Goal: Communication & Community: Answer question/provide support

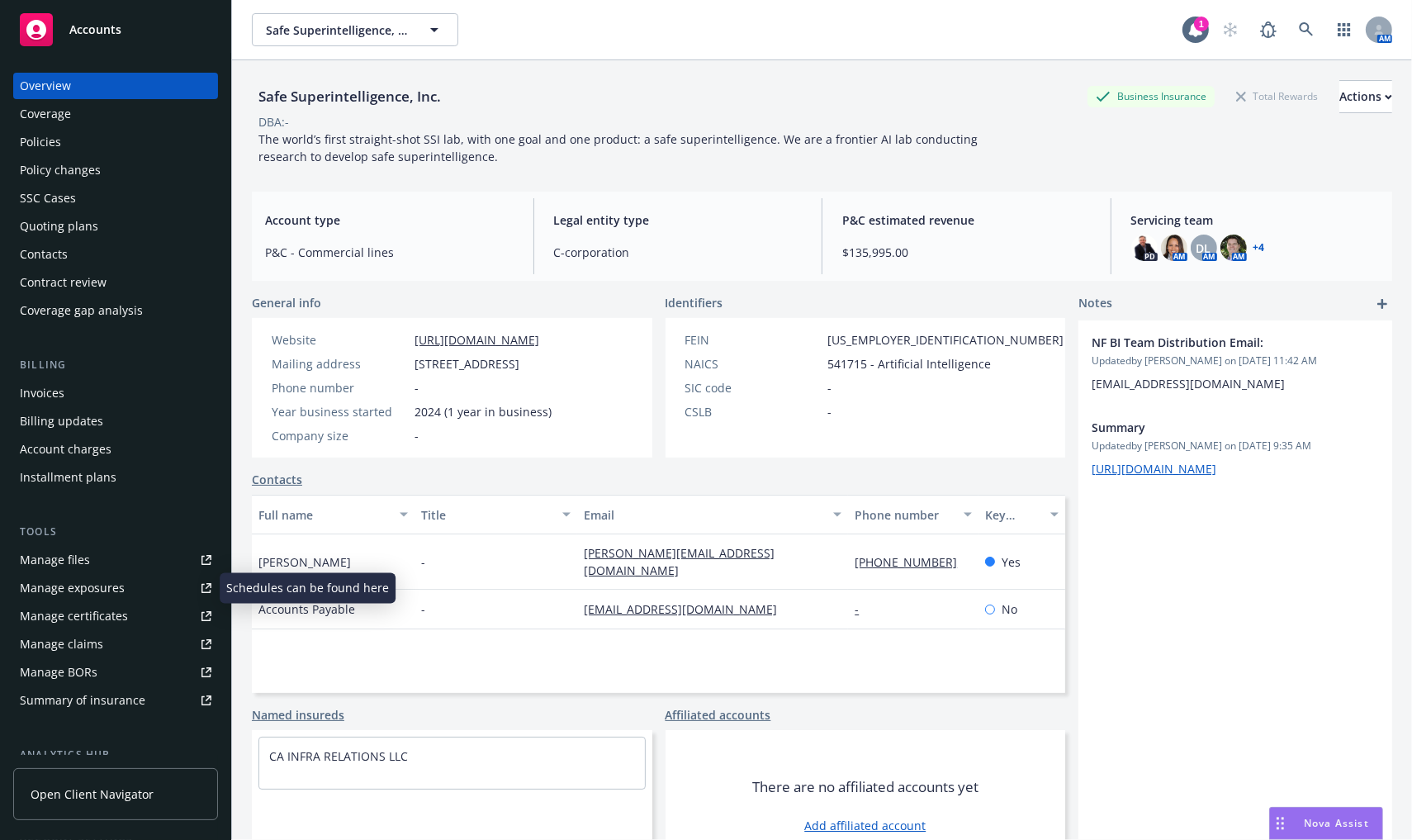
click at [125, 618] on link "Manage certificates" at bounding box center [116, 616] width 205 height 27
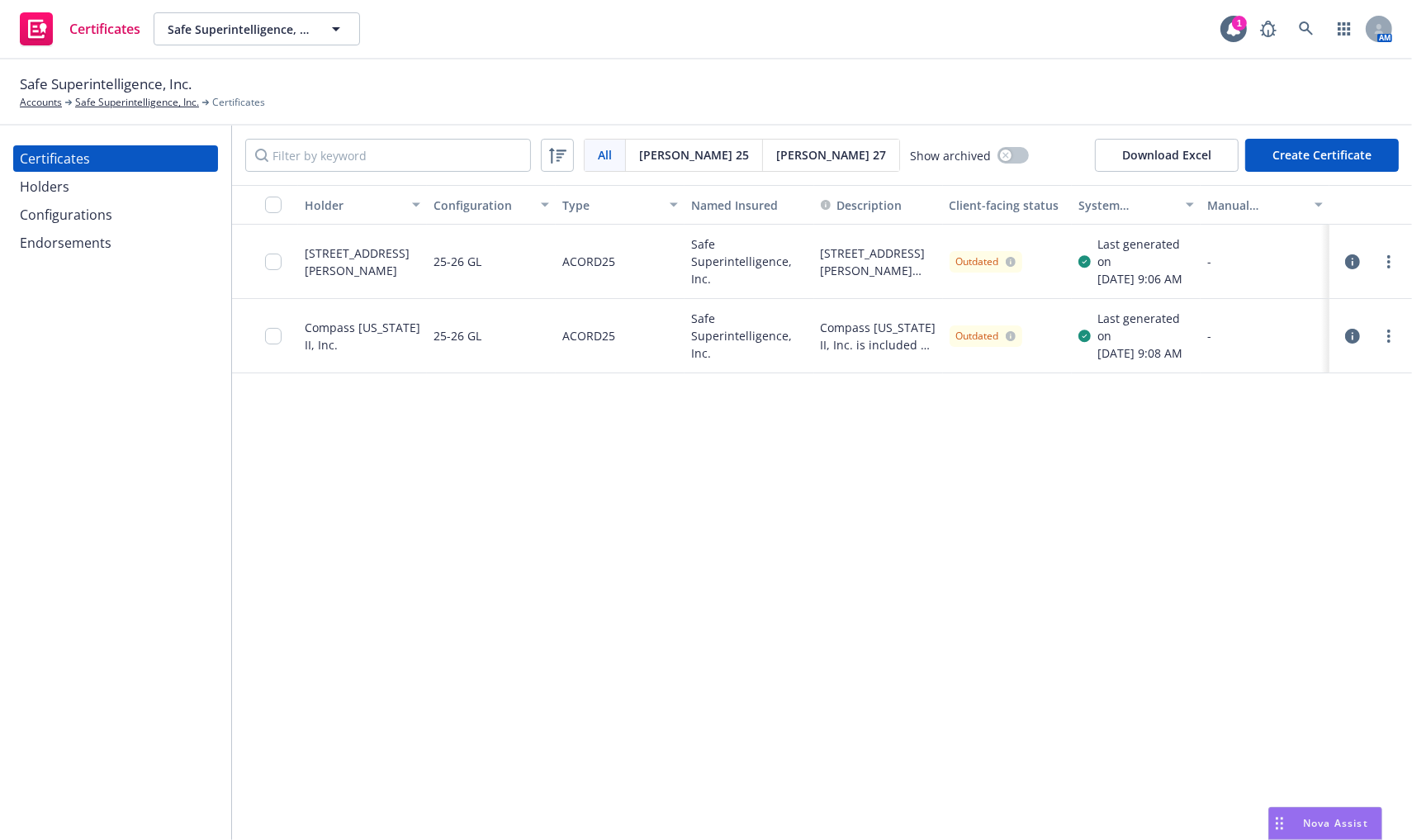
click at [1326, 159] on button "Create Certificate" at bounding box center [1322, 155] width 154 height 33
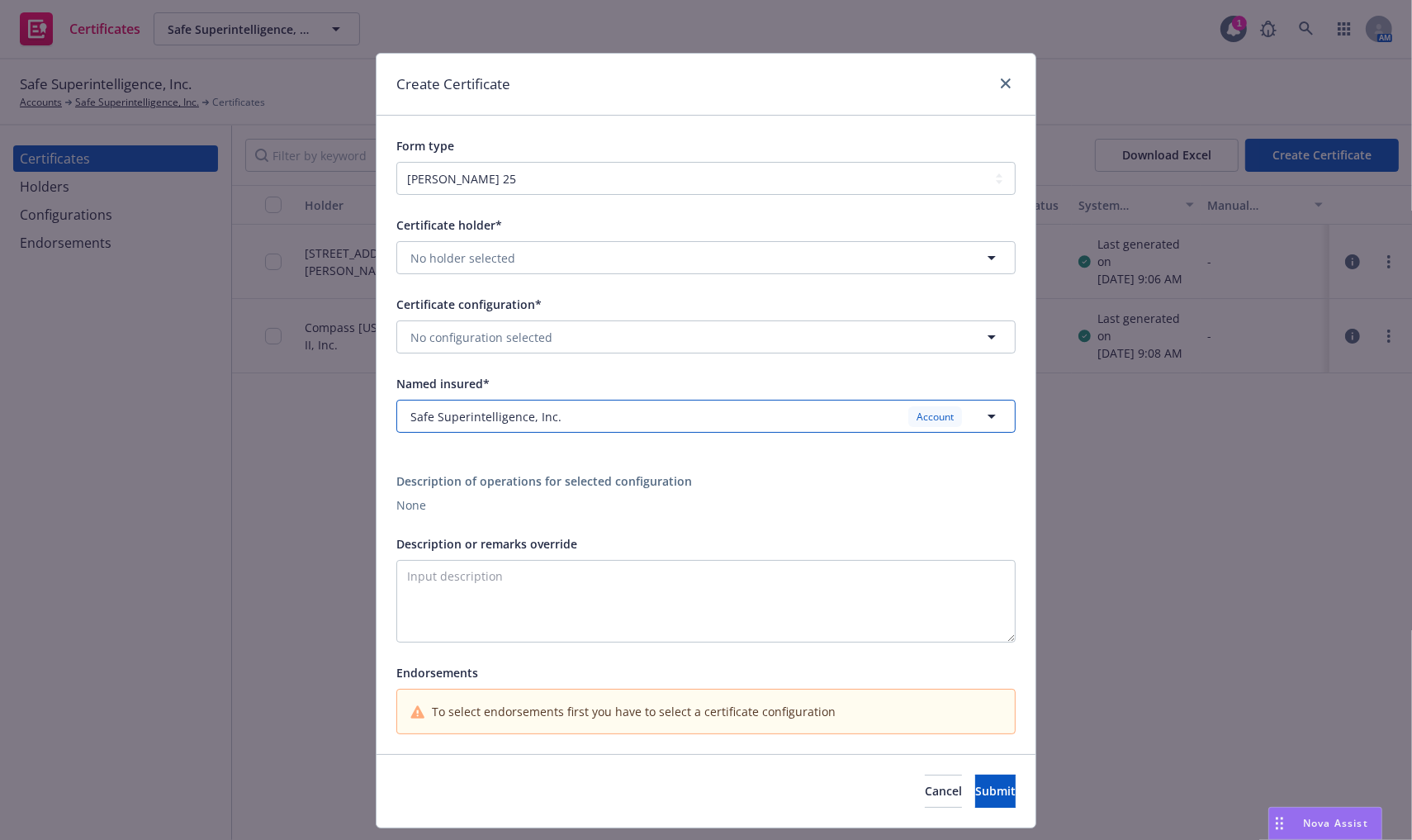
click at [584, 425] on div "Safe Superintelligence, Inc. Account" at bounding box center [696, 417] width 572 height 21
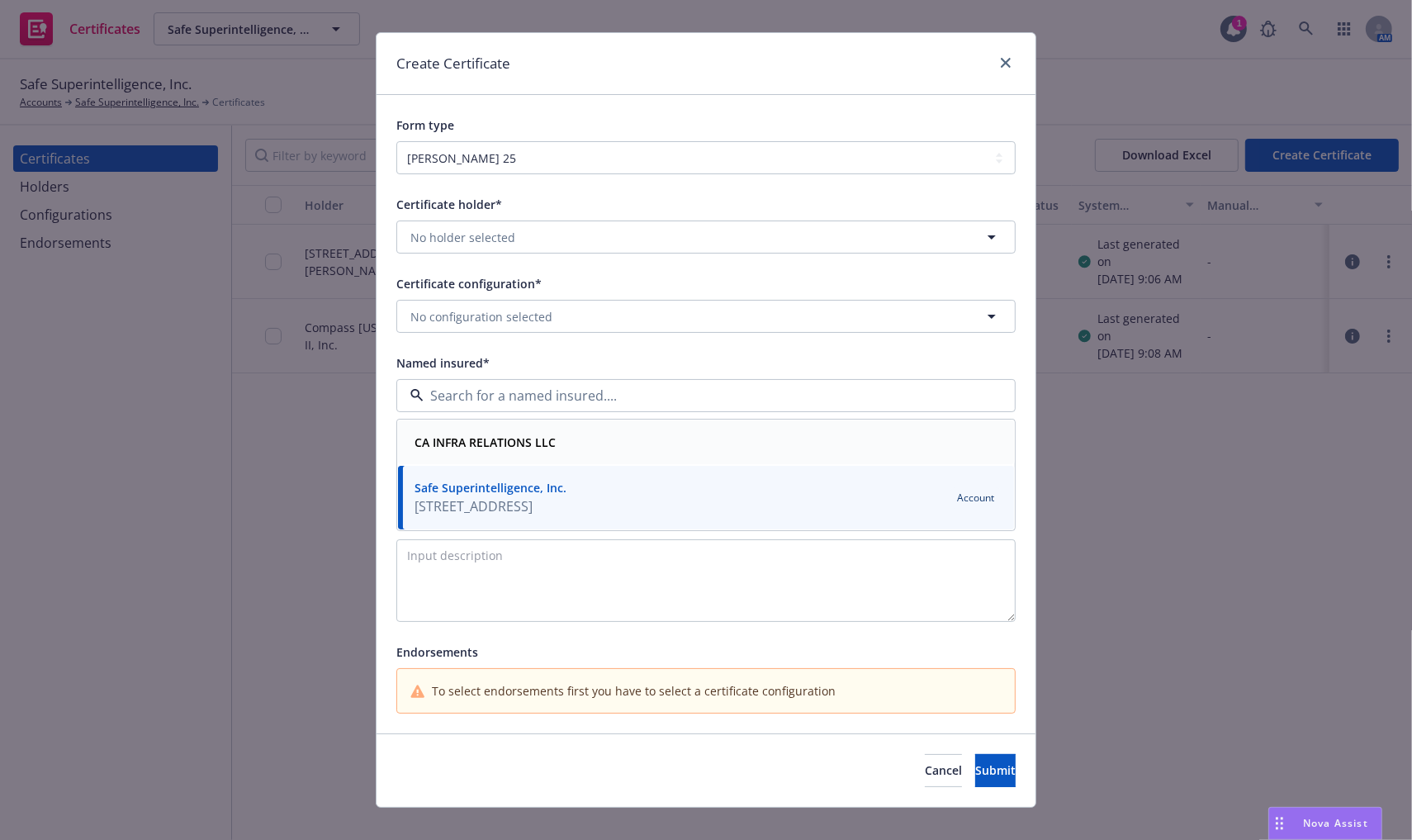
scroll to position [41, 0]
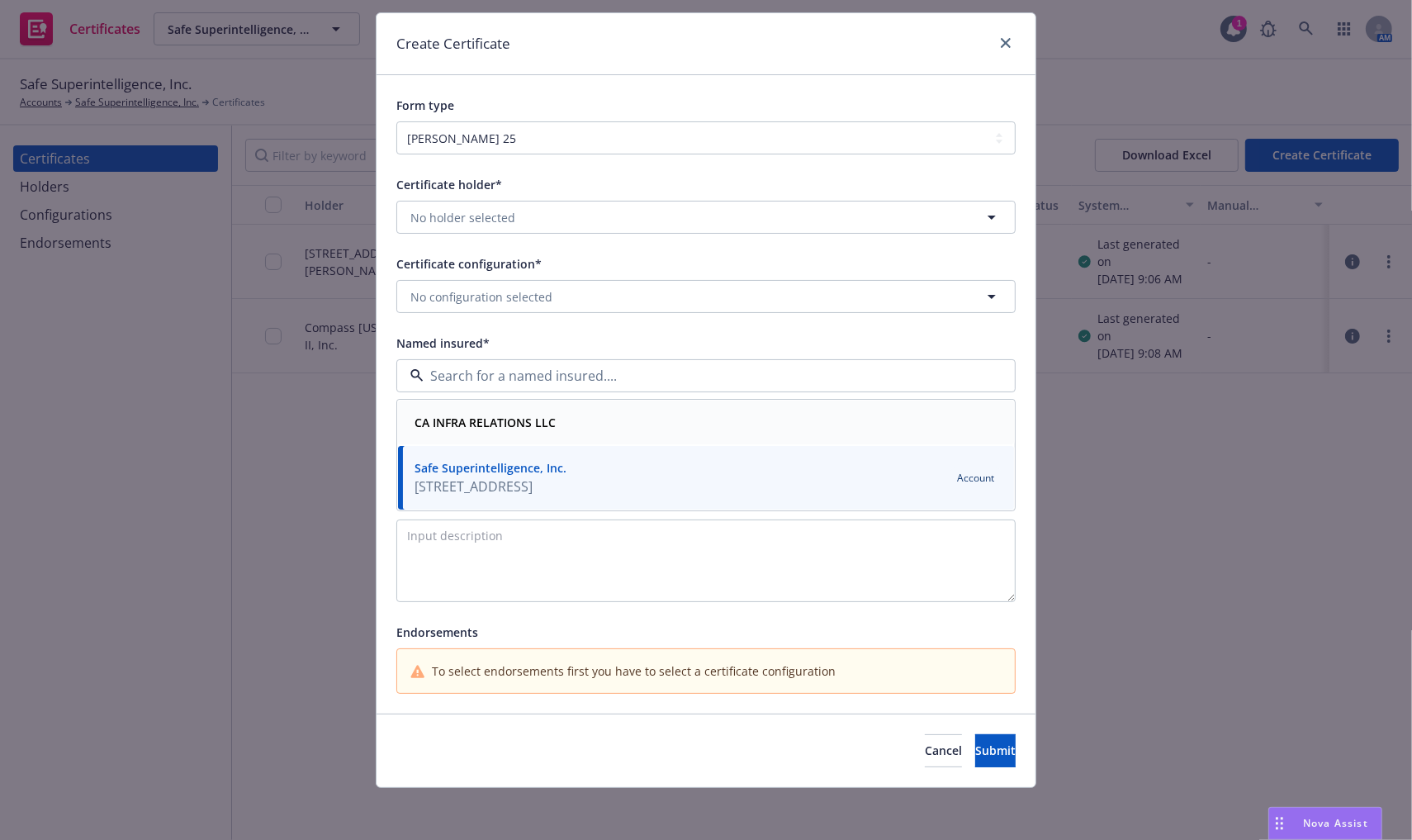
click at [598, 427] on div "CA INFRA RELATIONS LLC" at bounding box center [706, 422] width 596 height 24
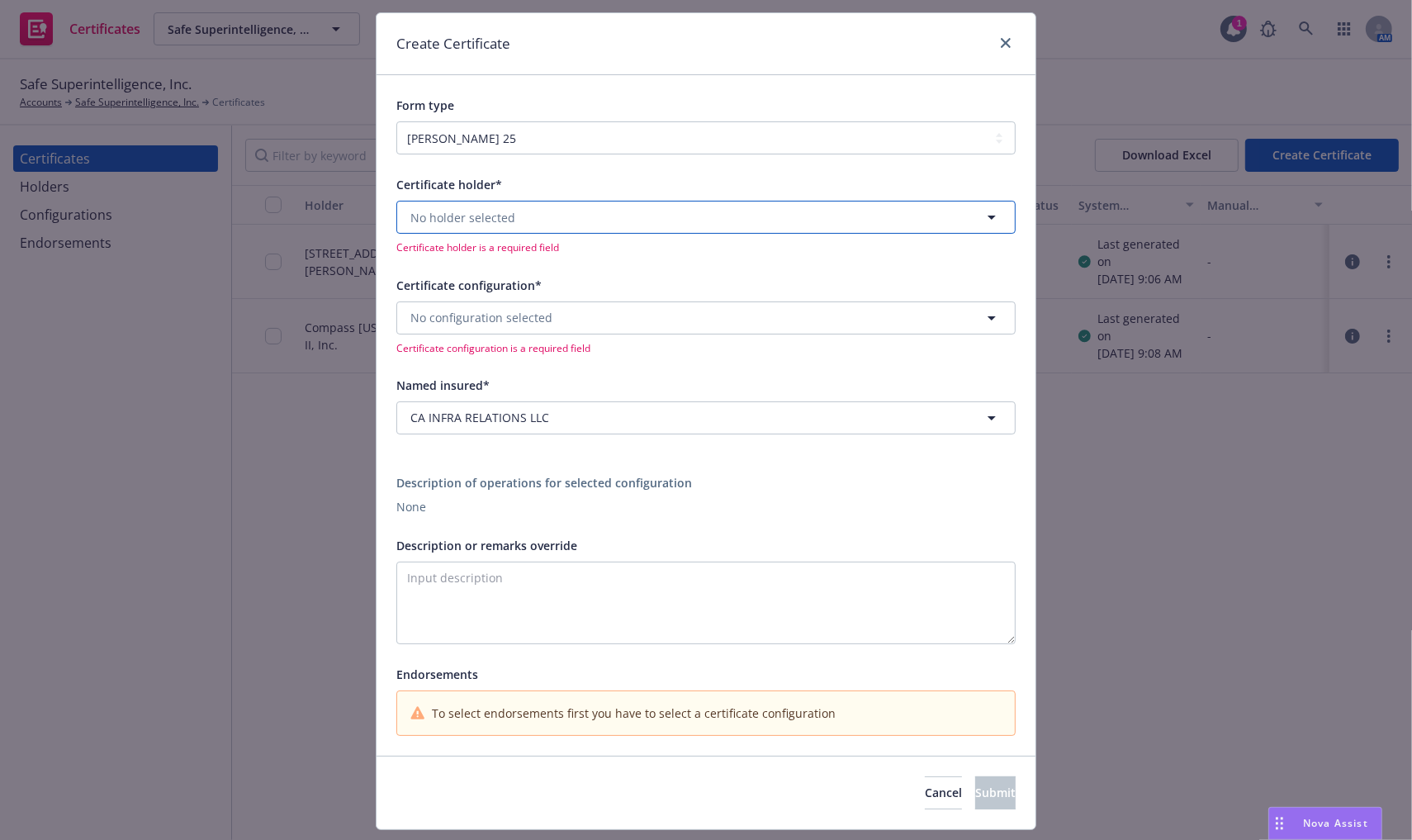
click at [581, 204] on button "No holder selected" at bounding box center [706, 217] width 619 height 33
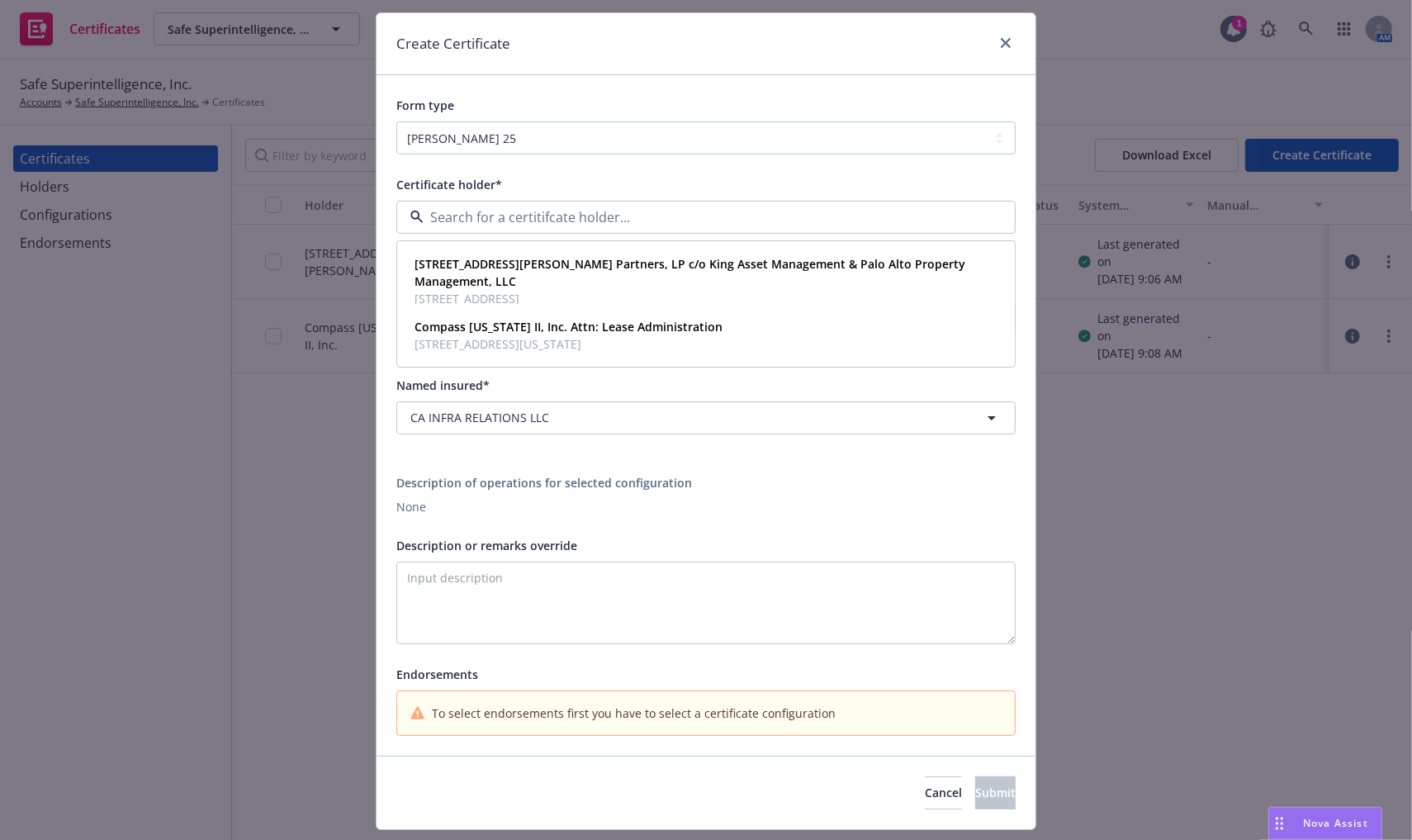
click at [586, 187] on div "Certificate holder*" at bounding box center [706, 184] width 619 height 20
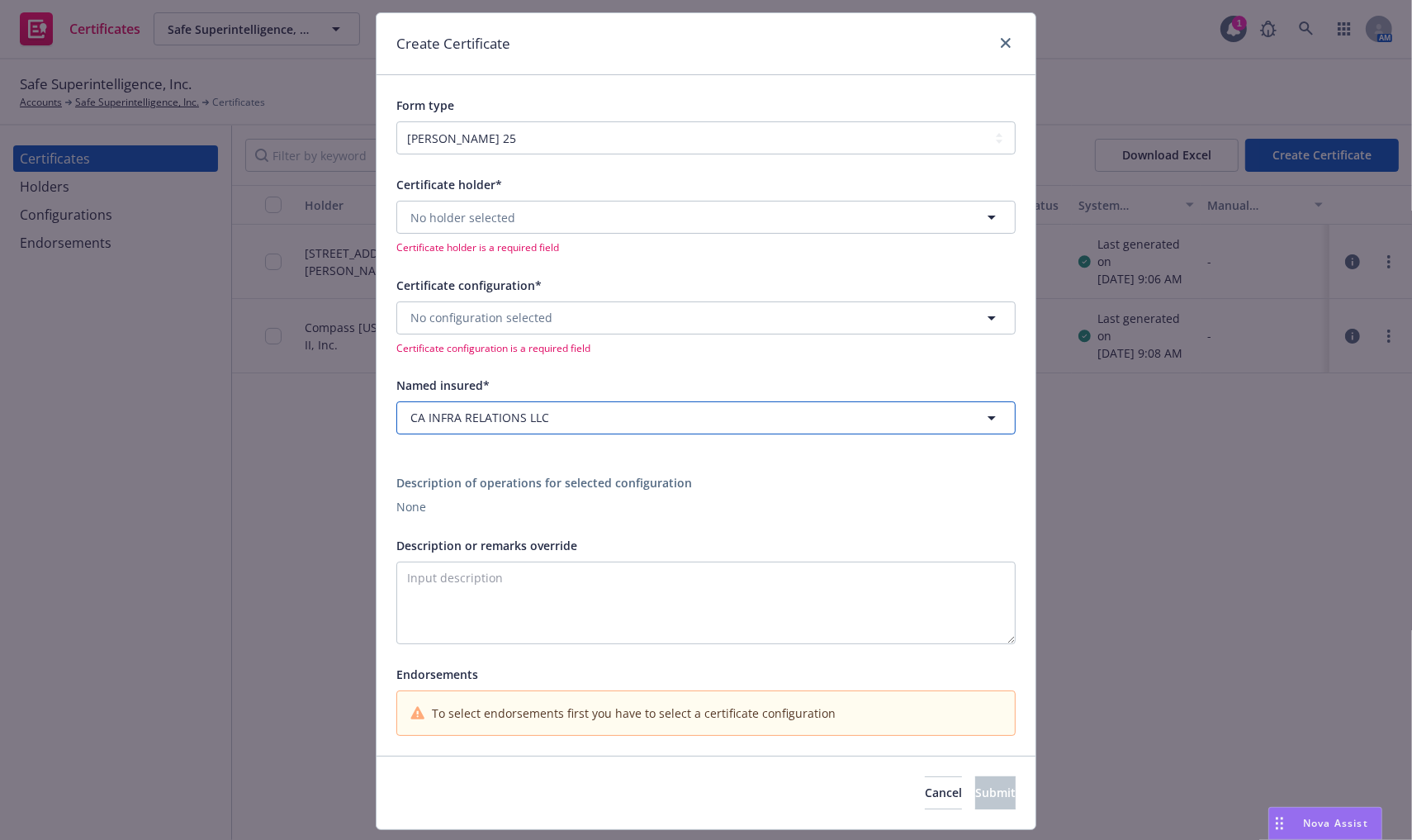
click at [487, 426] on button "CA INFRA RELATIONS LLC" at bounding box center [706, 417] width 619 height 33
click at [650, 371] on div "Certificate holder* No holder selected Certificate holder is a required field C…" at bounding box center [706, 454] width 619 height 560
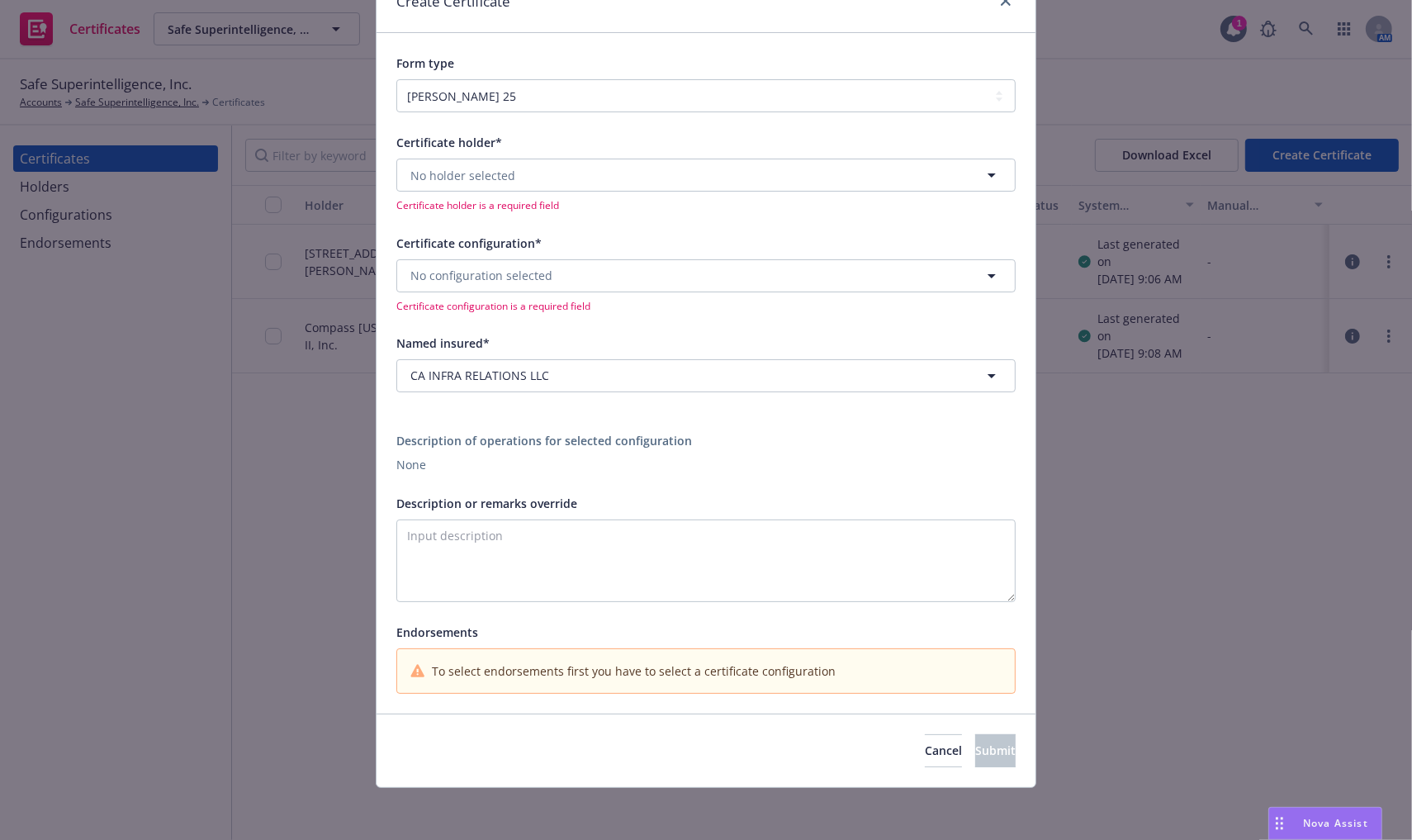
scroll to position [0, 0]
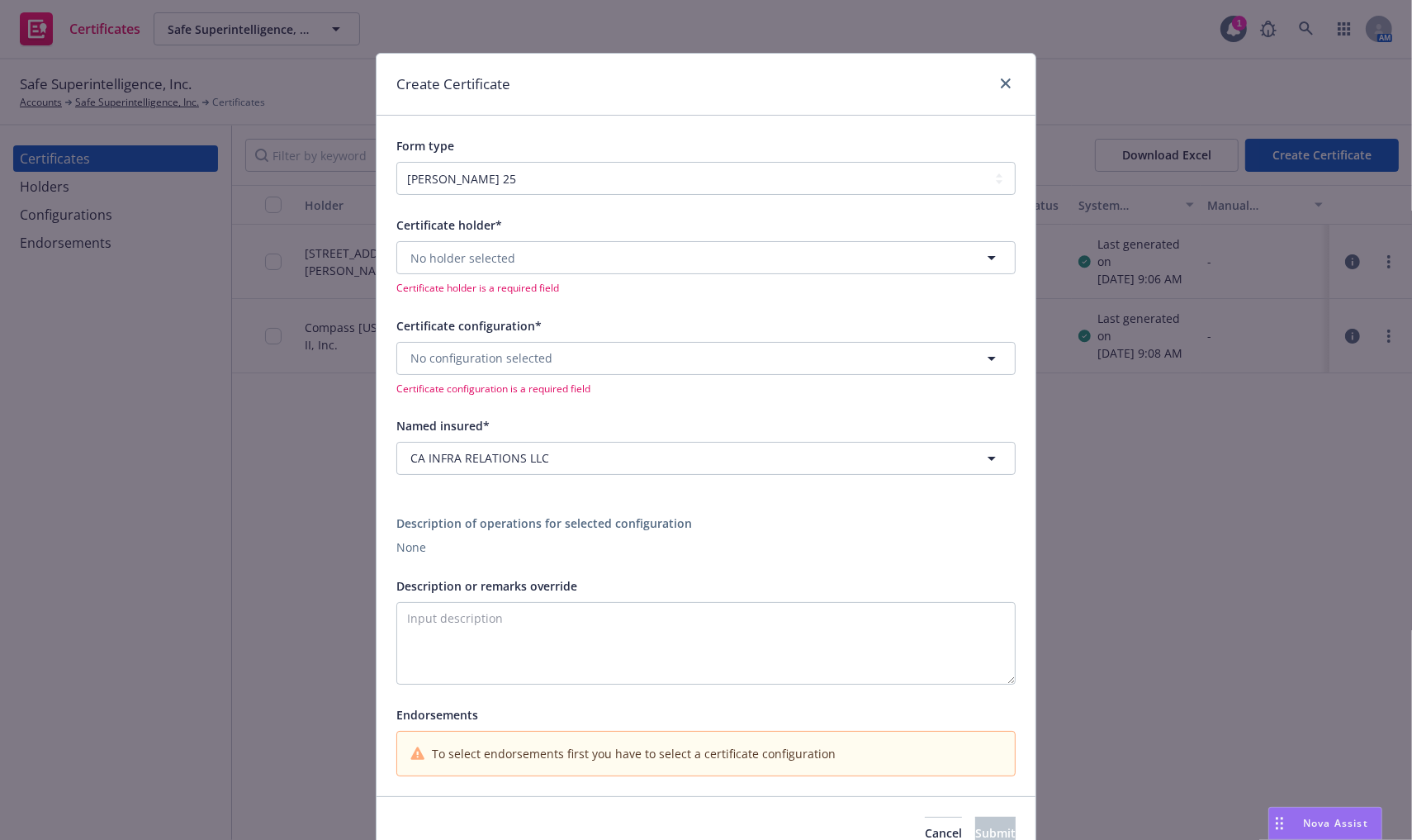
click at [984, 69] on div "Create Certificate" at bounding box center [706, 84] width 659 height 62
click at [1001, 79] on icon "close" at bounding box center [1006, 83] width 9 height 9
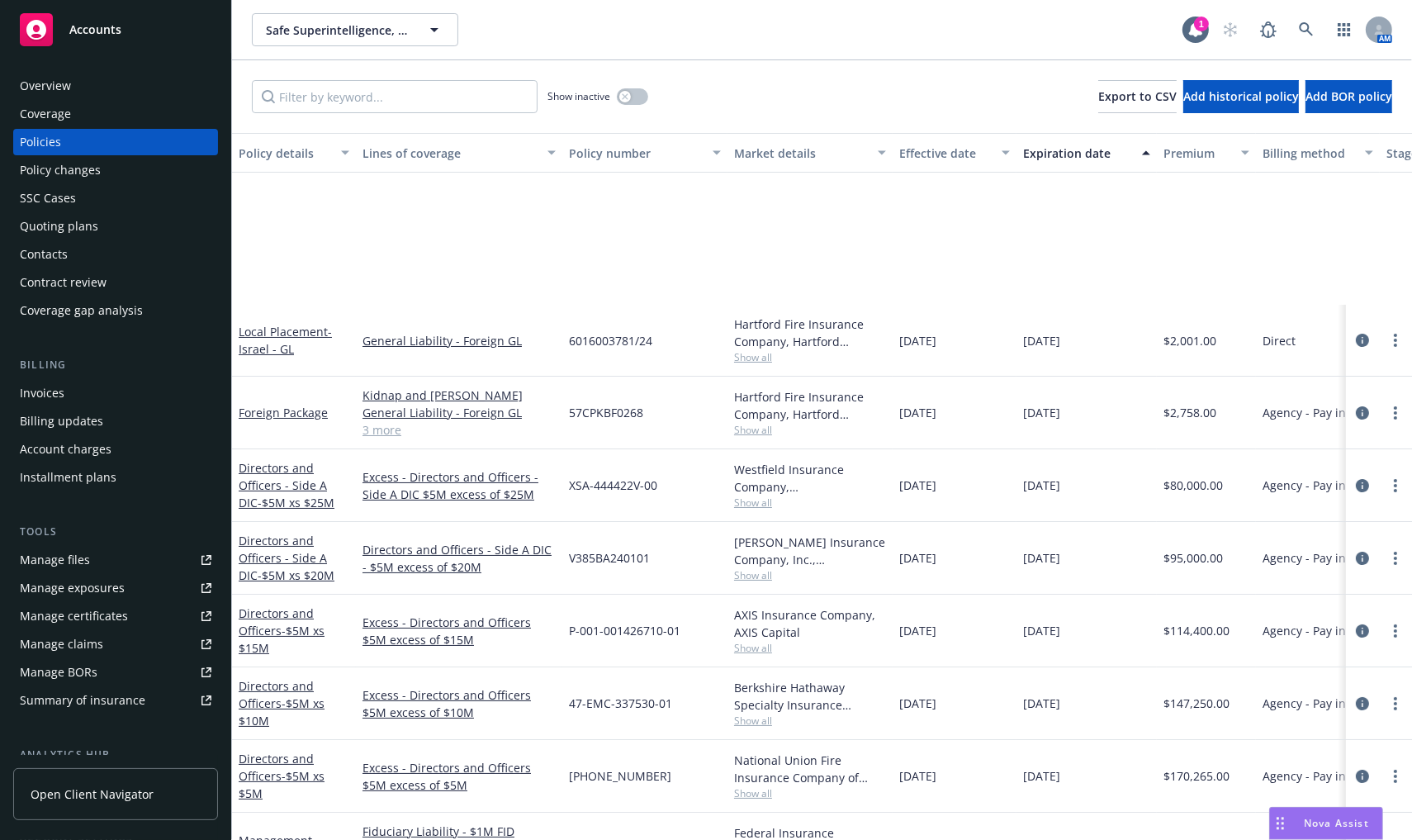
scroll to position [200, 0]
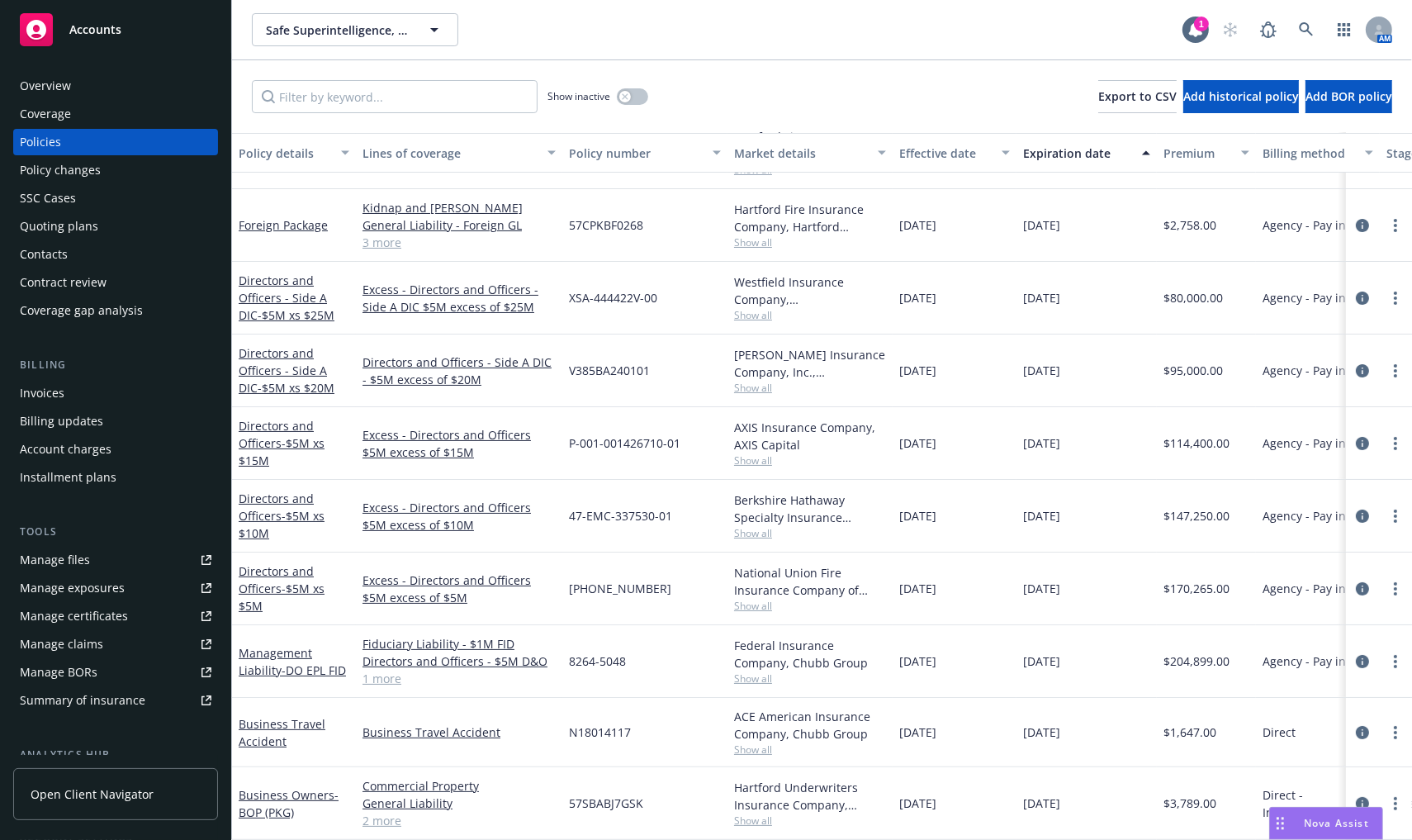
click at [112, 618] on div "Manage certificates" at bounding box center [74, 616] width 108 height 27
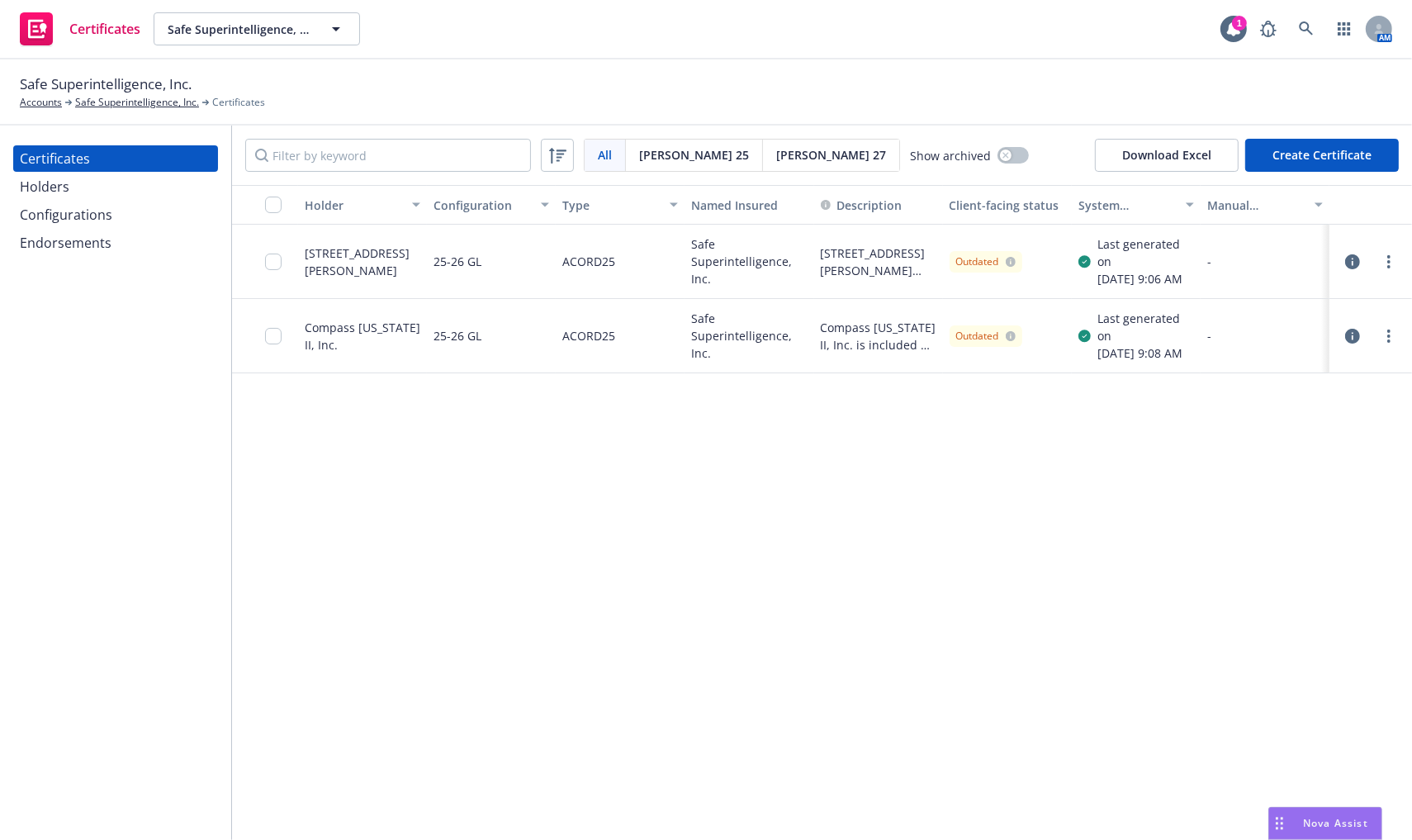
click at [161, 197] on div "Holders" at bounding box center [116, 187] width 192 height 27
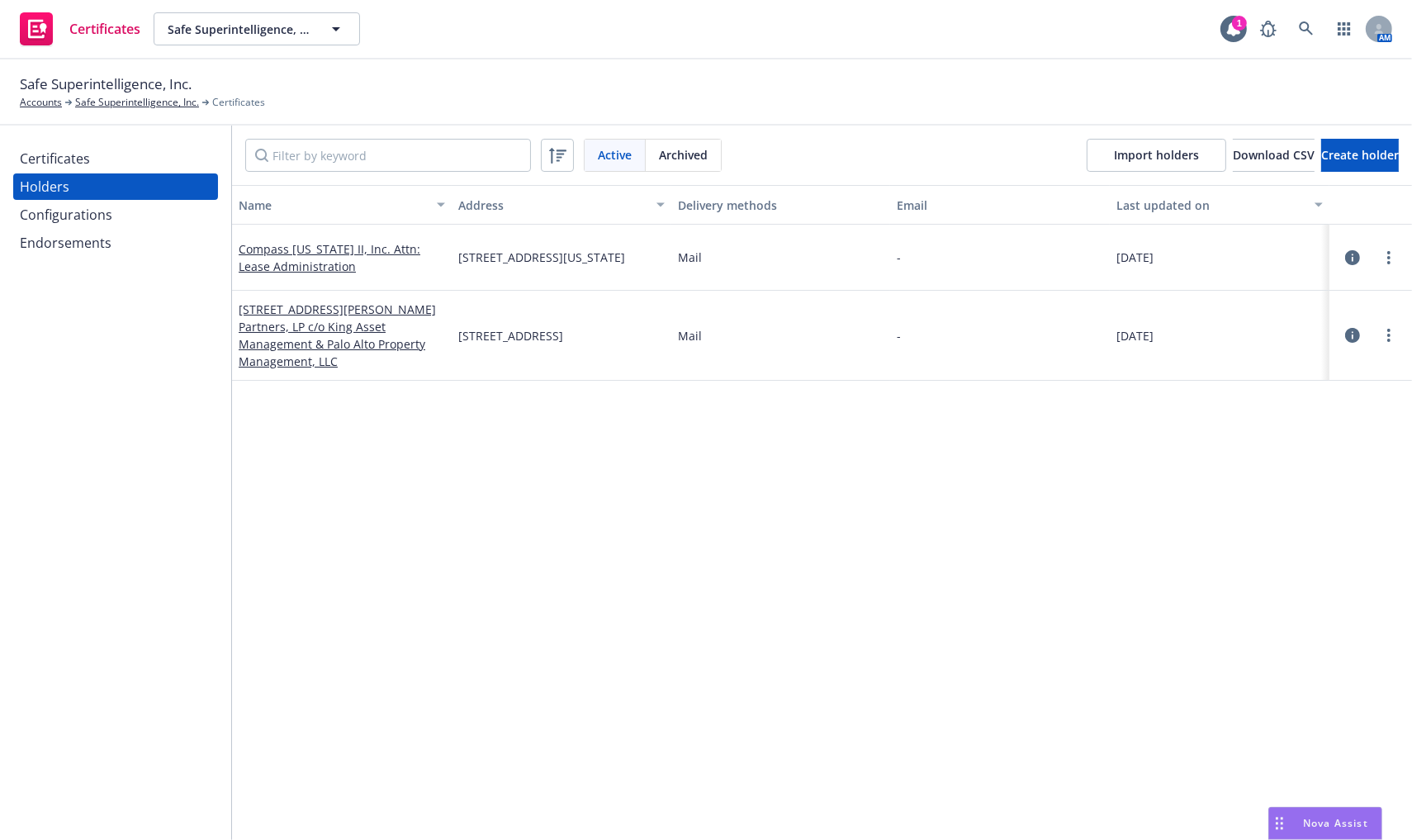
click at [148, 227] on div "Configurations" at bounding box center [116, 215] width 192 height 27
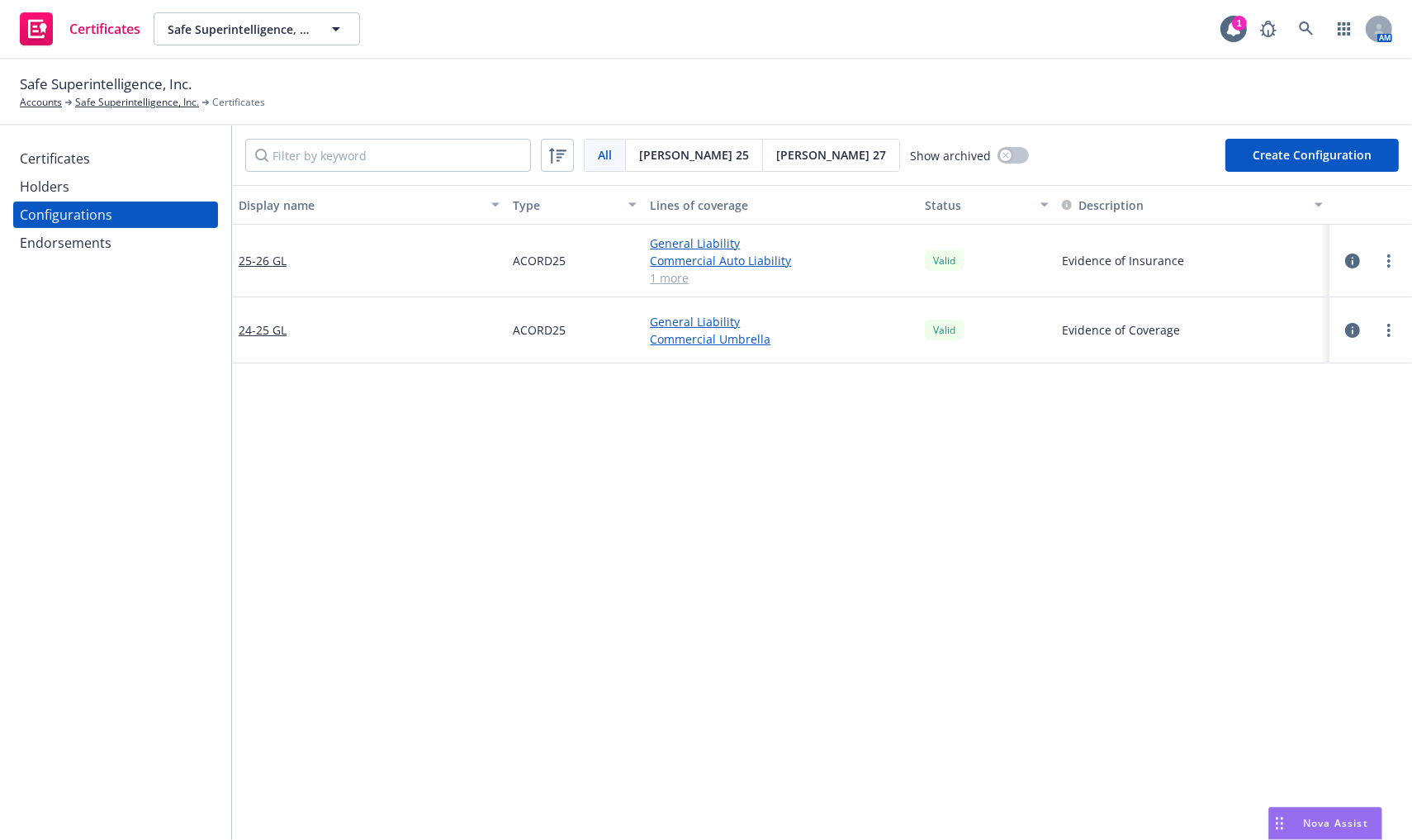
click at [139, 245] on div "Endorsements" at bounding box center [116, 243] width 192 height 27
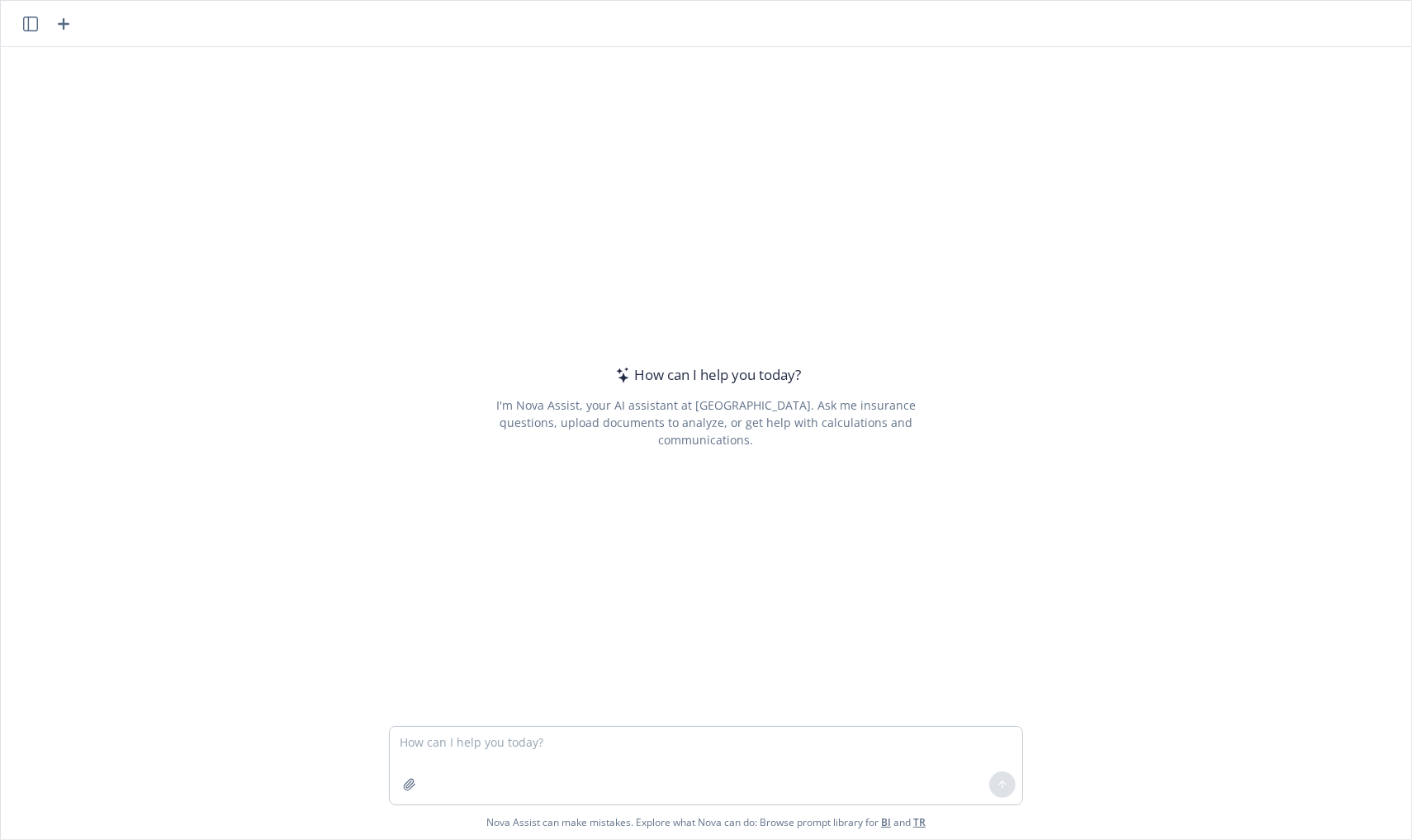
type textarea "c"
click at [27, 18] on icon "button" at bounding box center [30, 24] width 15 height 15
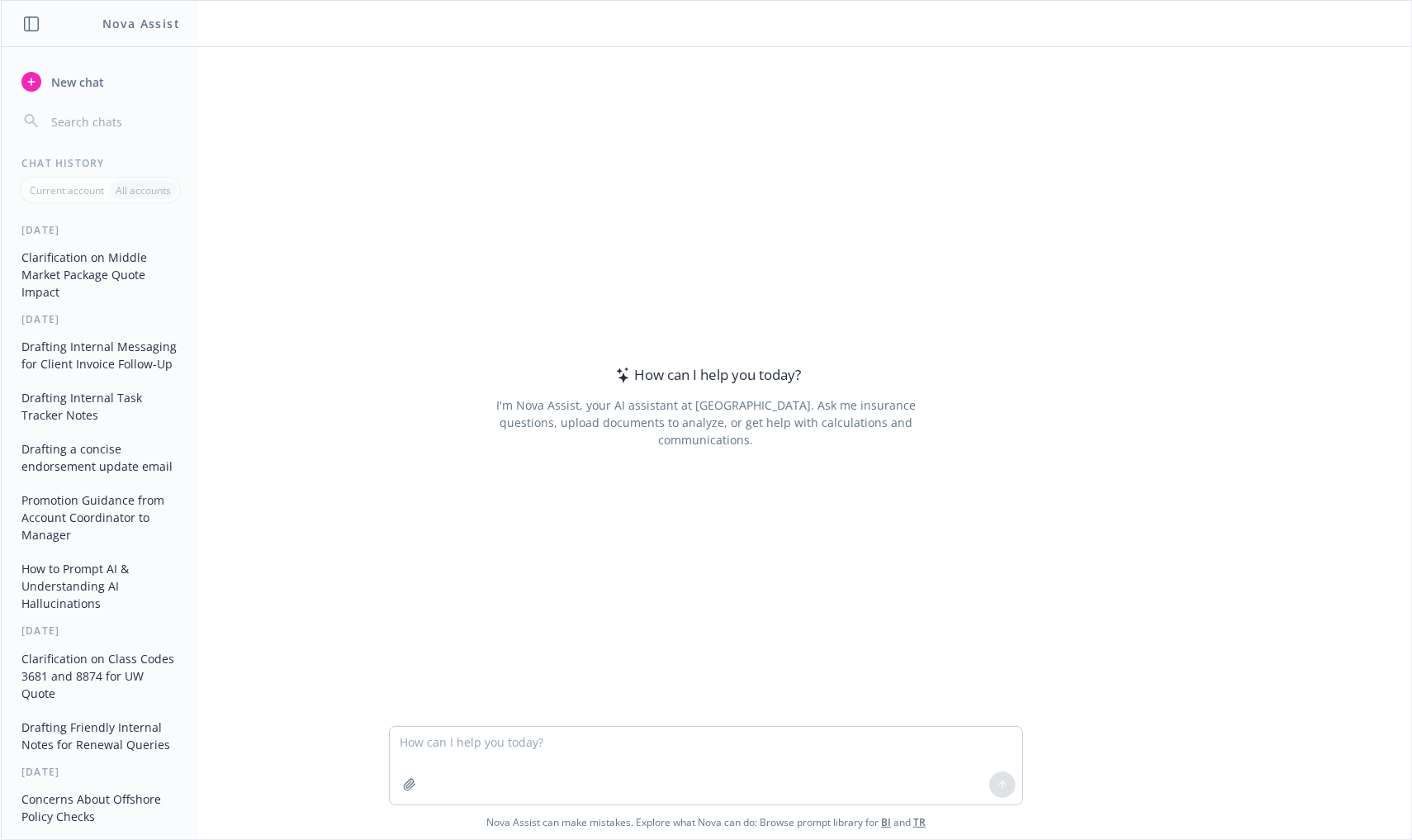
click at [66, 360] on button "Drafting Internal Messaging for Client Invoice Follow-Up" at bounding box center [101, 355] width 171 height 45
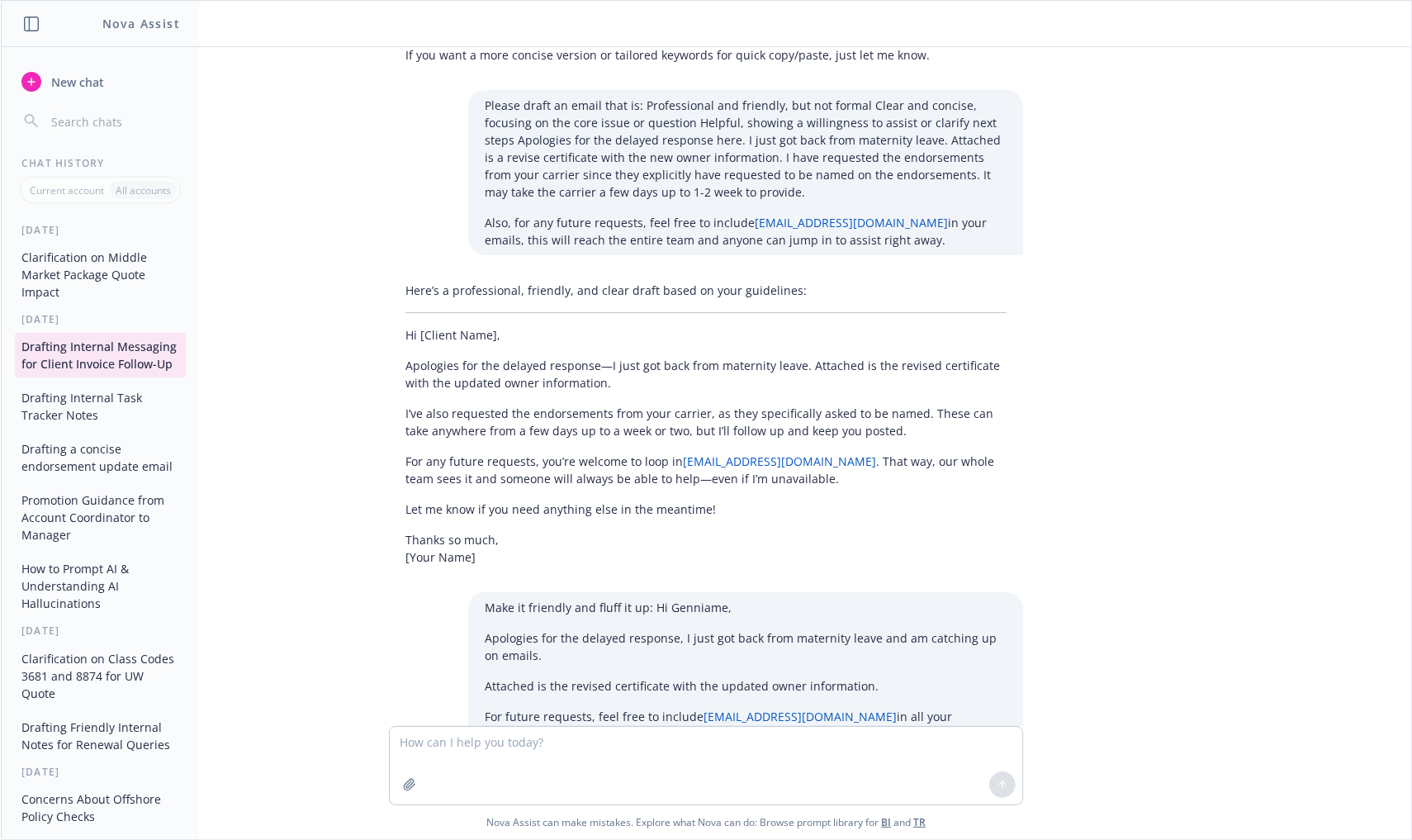
click at [416, 741] on textarea at bounding box center [706, 765] width 633 height 78
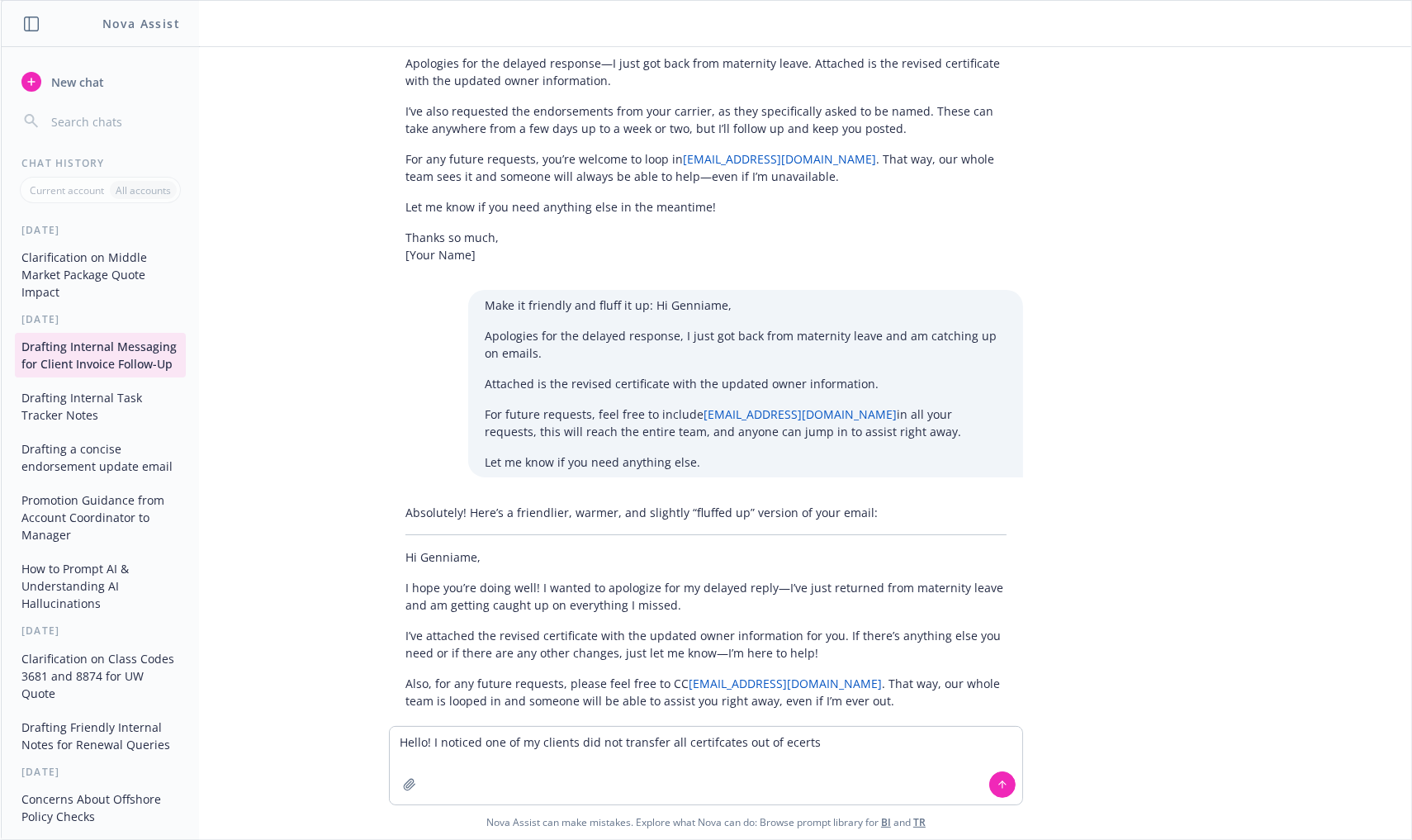
scroll to position [6673, 0]
click at [394, 736] on textarea "Hello! I noticed one of my clients did not transfer all certifcates out of ecer…" at bounding box center [706, 765] width 633 height 78
type textarea "rewrite Hello! I noticed one of my clients did not transfer all certifcates out…"
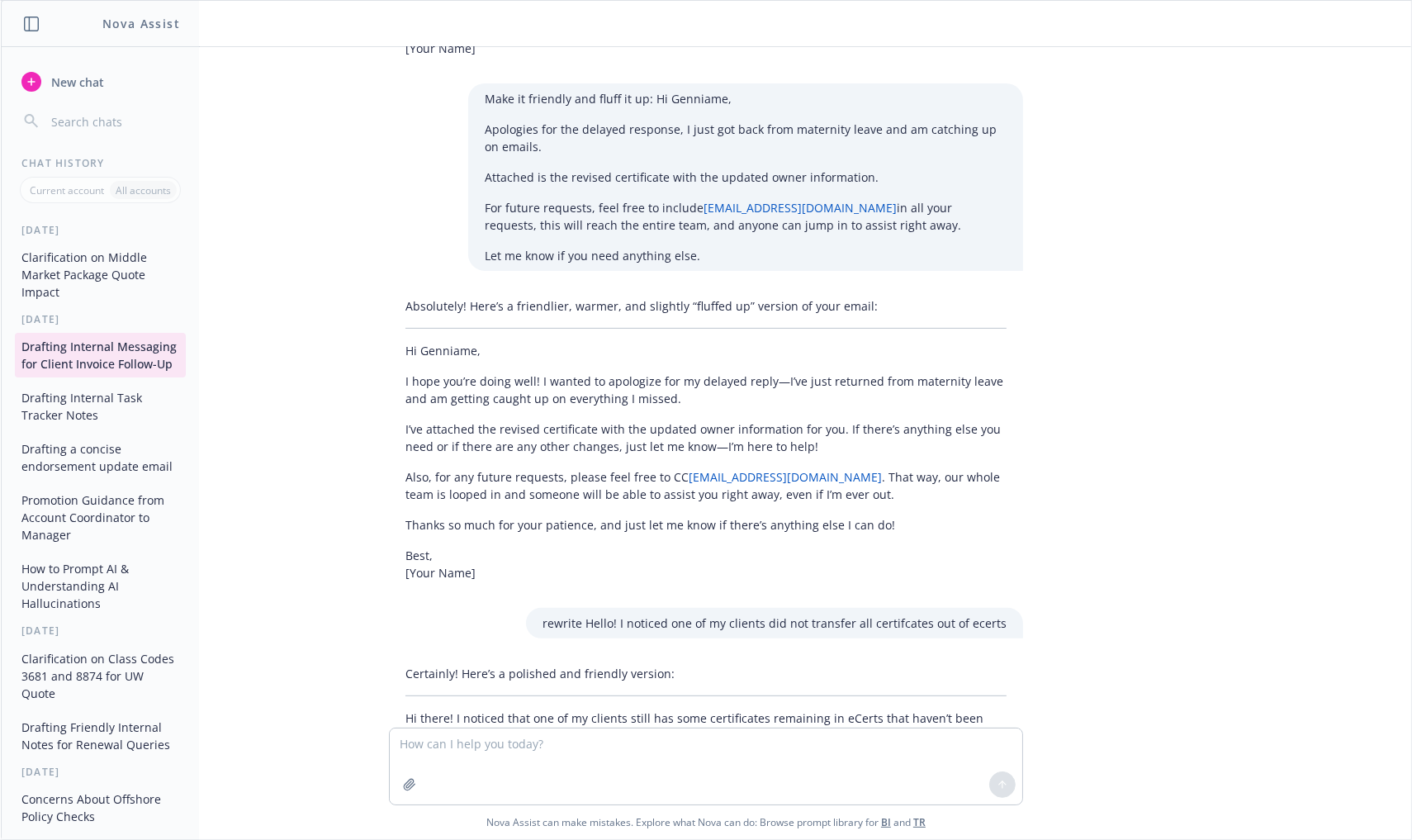
scroll to position [6878, 0]
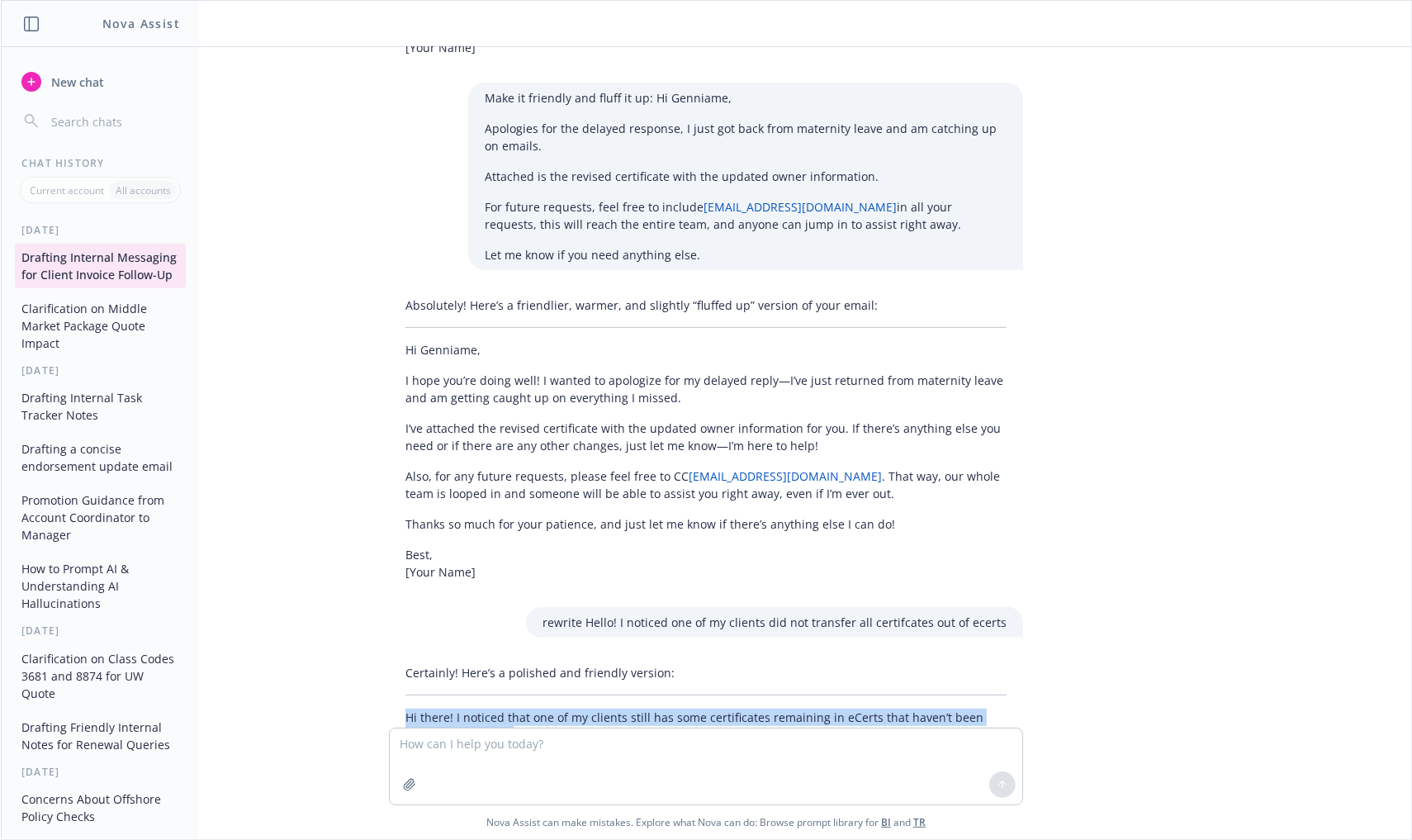
drag, startPoint x: 510, startPoint y: 631, endPoint x: 391, endPoint y: 609, distance: 121.0
click at [406, 708] on p "Hi there! I noticed that one of my clients still has some certificates remainin…" at bounding box center [706, 725] width 601 height 35
copy p "Hi there! I noticed that one of my clients still has some certificates remainin…"
drag, startPoint x: 333, startPoint y: 98, endPoint x: 344, endPoint y: 86, distance: 16.3
click at [333, 98] on div "Hey nova! We just got a new client. My colleague already reached out regarding …" at bounding box center [706, 388] width 1411 height 681
